Goal: Task Accomplishment & Management: Use online tool/utility

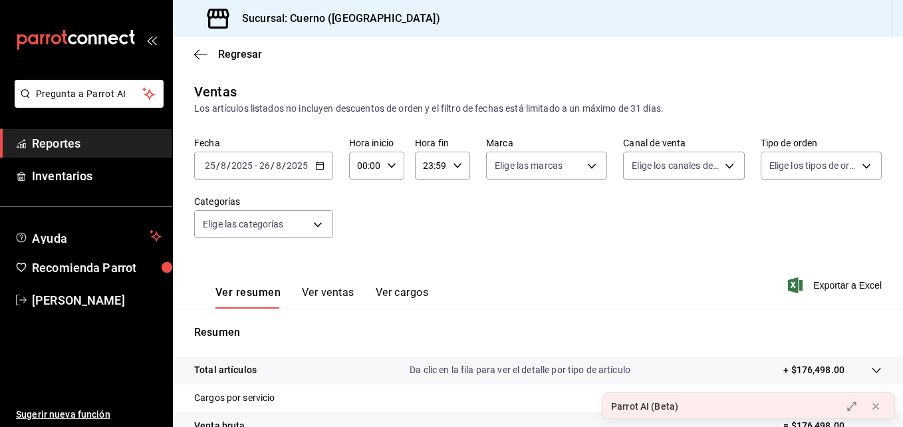
scroll to position [210, 0]
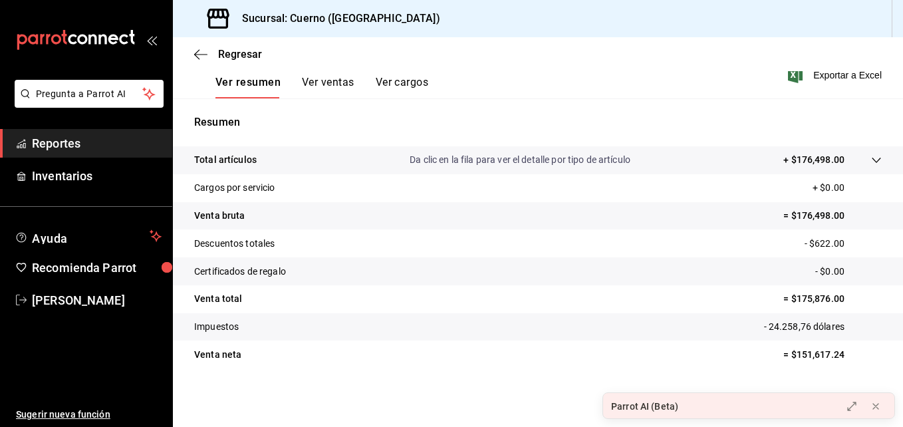
drag, startPoint x: 144, startPoint y: 44, endPoint x: 103, endPoint y: 32, distance: 42.3
click at [103, 32] on div "carpetas de buzones" at bounding box center [86, 40] width 172 height 80
click at [103, 32] on icon "carpetas de buzones" at bounding box center [76, 40] width 120 height 20
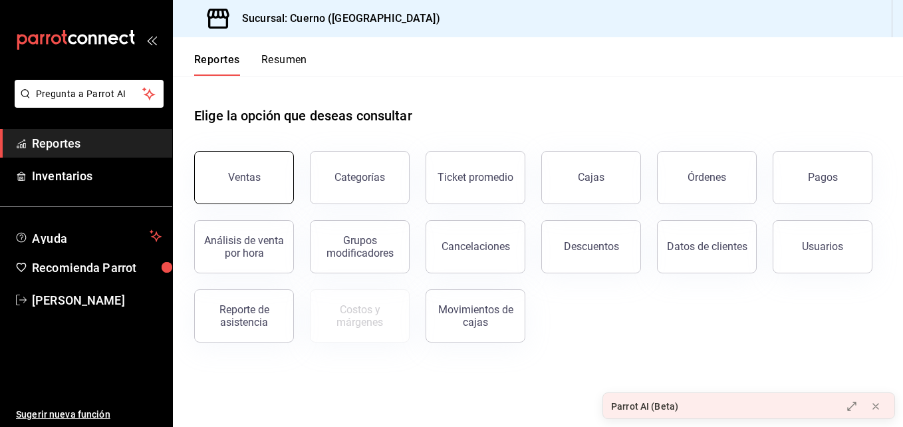
click at [245, 176] on div "Ventas" at bounding box center [244, 177] width 33 height 13
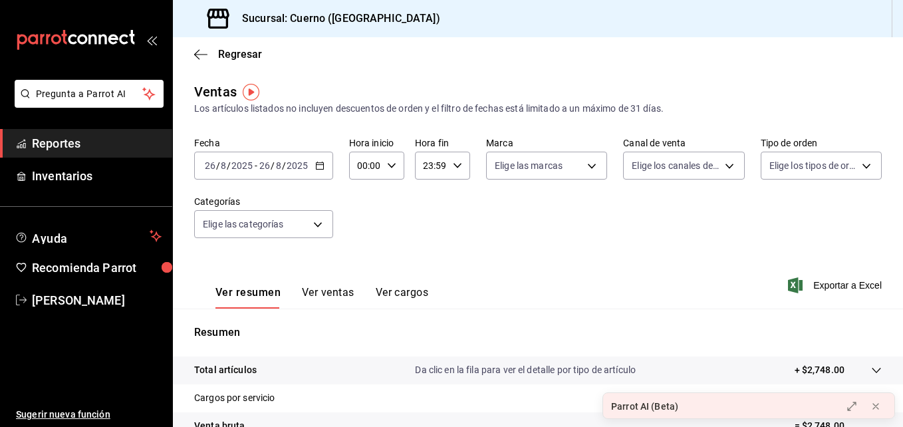
click at [321, 168] on icon "button" at bounding box center [319, 165] width 9 height 9
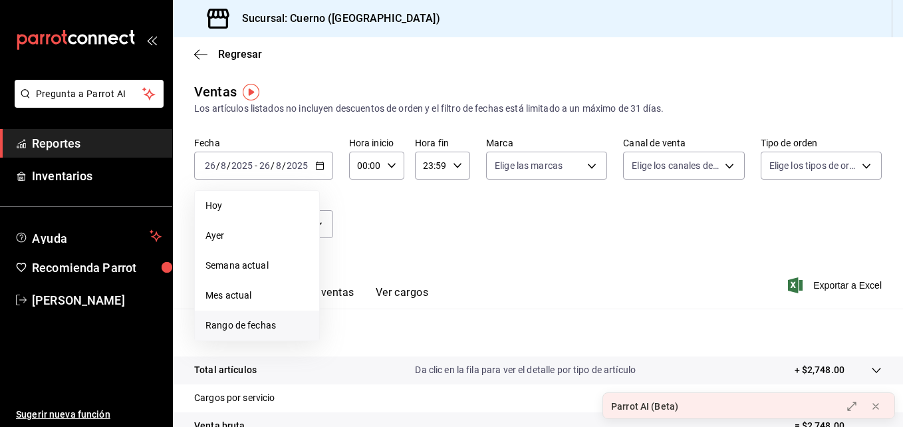
click at [247, 322] on span "Rango de fechas" at bounding box center [257, 326] width 103 height 14
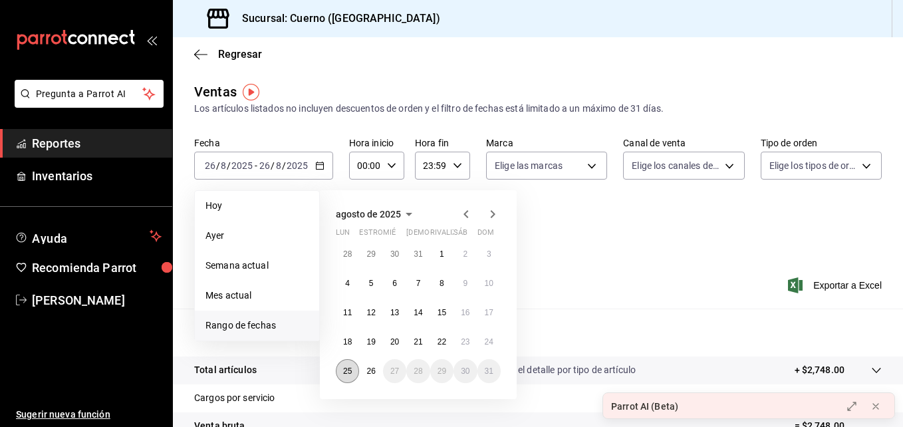
click at [353, 376] on button "25" at bounding box center [347, 371] width 23 height 24
click at [368, 372] on abbr "26" at bounding box center [371, 371] width 9 height 9
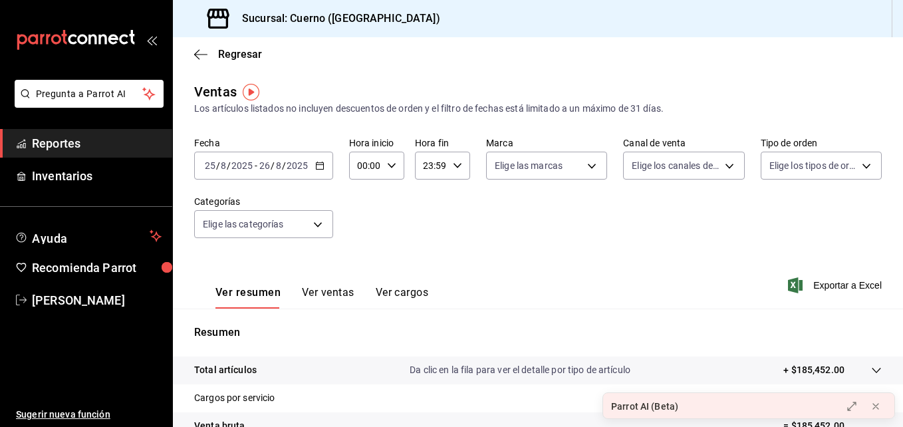
click at [453, 164] on icon "button" at bounding box center [457, 165] width 9 height 9
click at [425, 261] on span "02" at bounding box center [427, 263] width 6 height 11
type input "02:59"
click at [400, 221] on div at bounding box center [451, 213] width 903 height 427
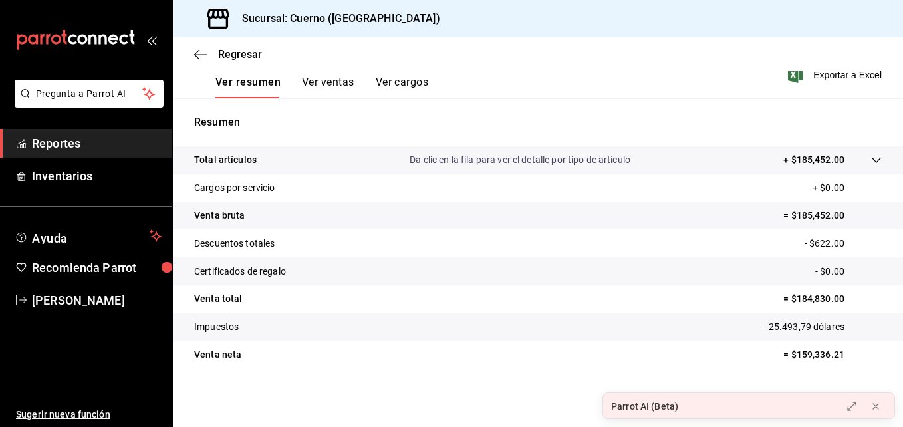
scroll to position [210, 0]
click at [831, 84] on div "Ver resumen Ver ventas Ver cargos Exportar a Excel" at bounding box center [538, 71] width 730 height 55
drag, startPoint x: 831, startPoint y: 84, endPoint x: 823, endPoint y: 78, distance: 9.0
click at [823, 78] on font "Exportar a Excel" at bounding box center [847, 75] width 69 height 11
